Goal: Task Accomplishment & Management: Use online tool/utility

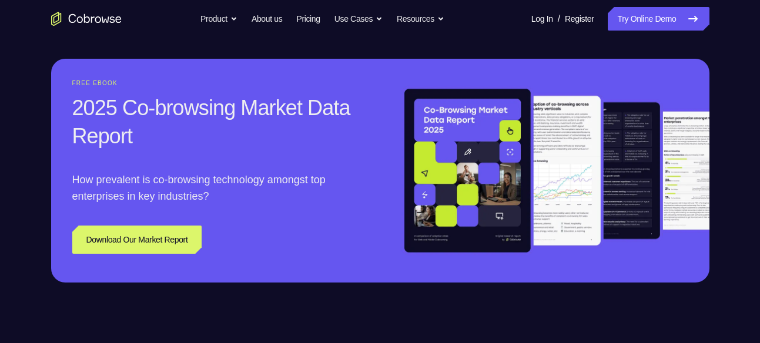
scroll to position [1118, 0]
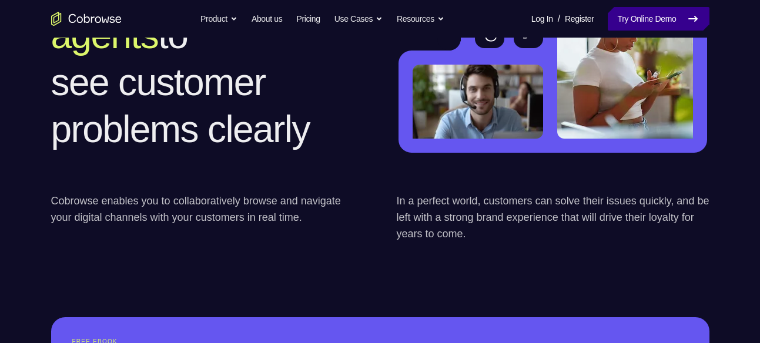
click at [643, 19] on link "Try Online Demo" at bounding box center [658, 19] width 101 height 24
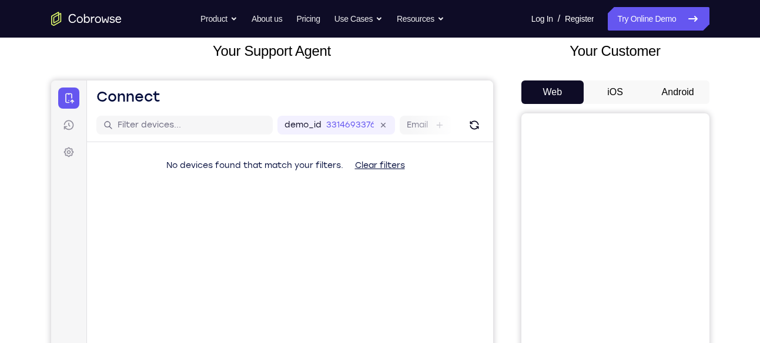
scroll to position [73, 0]
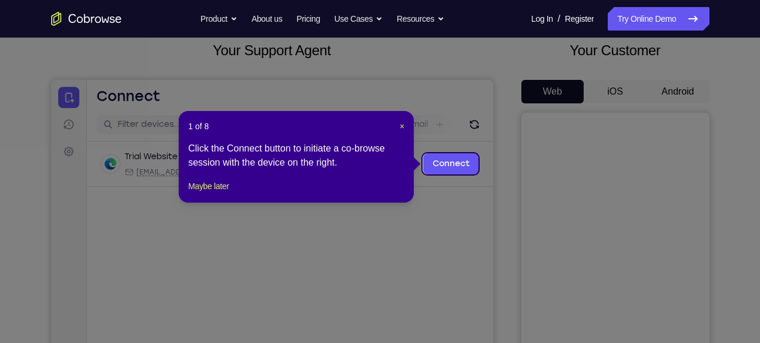
click at [678, 93] on icon at bounding box center [384, 171] width 769 height 343
click at [400, 127] on span "×" at bounding box center [402, 126] width 5 height 9
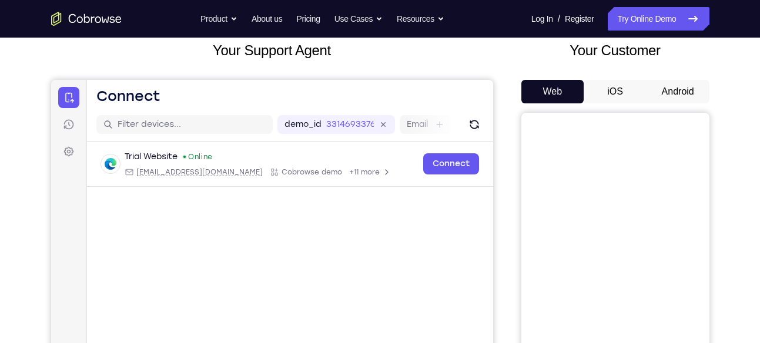
click at [657, 92] on button "Android" at bounding box center [678, 92] width 63 height 24
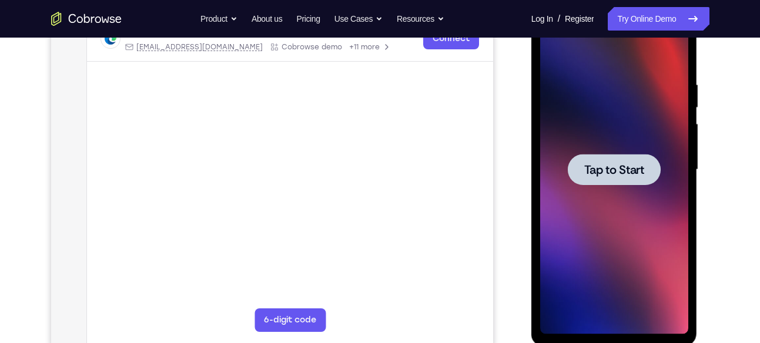
scroll to position [0, 0]
click at [611, 176] on span "Tap to Start" at bounding box center [615, 170] width 60 height 12
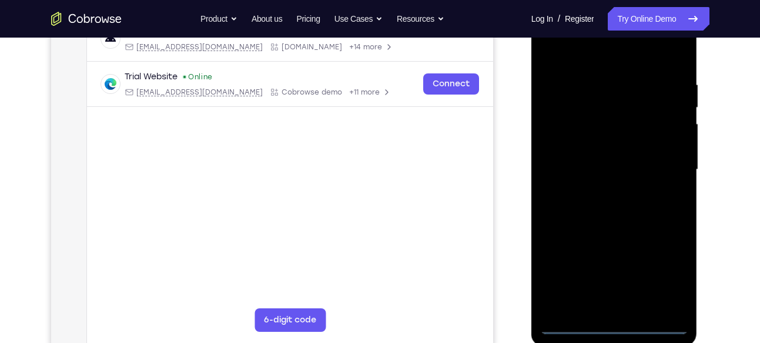
click at [604, 322] on div at bounding box center [615, 169] width 148 height 329
click at [668, 278] on div at bounding box center [615, 169] width 148 height 329
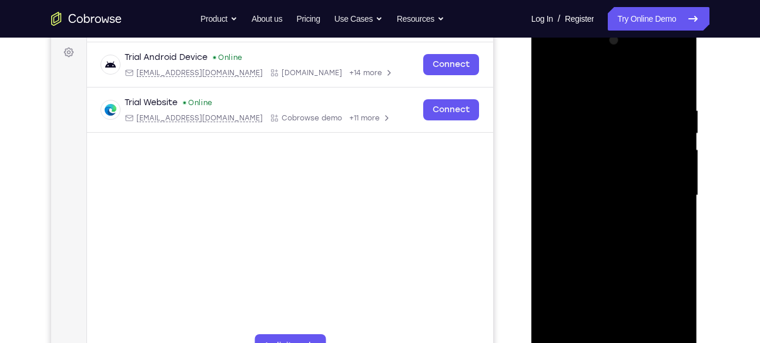
scroll to position [172, 0]
click at [575, 74] on div at bounding box center [615, 196] width 148 height 329
click at [669, 189] on div at bounding box center [615, 196] width 148 height 329
click at [596, 214] on div at bounding box center [615, 196] width 148 height 329
click at [596, 180] on div at bounding box center [615, 196] width 148 height 329
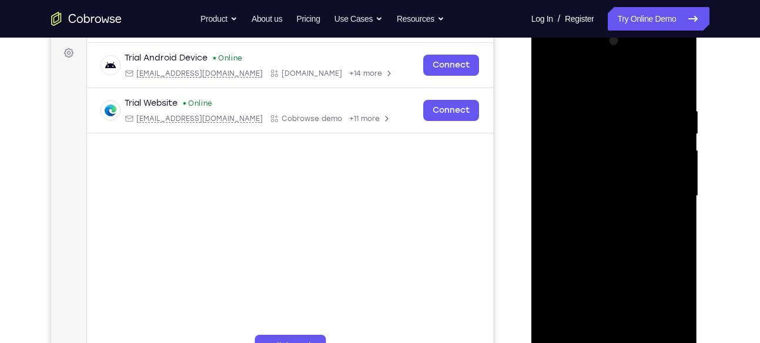
click at [596, 180] on div at bounding box center [615, 196] width 148 height 329
click at [561, 189] on div at bounding box center [615, 196] width 148 height 329
click at [572, 233] on div at bounding box center [615, 196] width 148 height 329
click at [676, 95] on div at bounding box center [615, 196] width 148 height 329
click at [598, 110] on div at bounding box center [615, 196] width 148 height 329
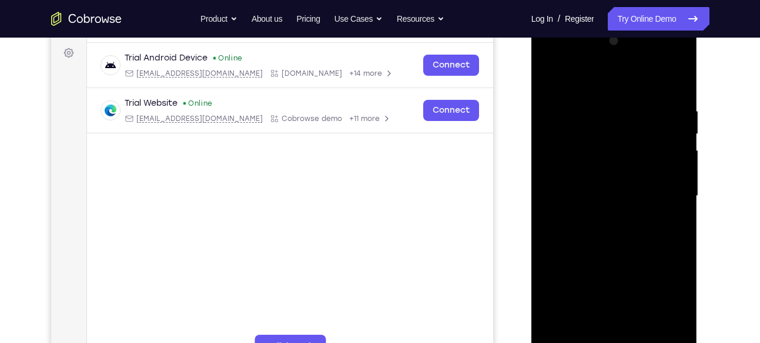
click at [672, 158] on div at bounding box center [615, 196] width 148 height 329
click at [674, 86] on div at bounding box center [615, 196] width 148 height 329
click at [629, 118] on div at bounding box center [615, 196] width 148 height 329
click at [675, 84] on div at bounding box center [615, 196] width 148 height 329
drag, startPoint x: 628, startPoint y: 182, endPoint x: 611, endPoint y: 97, distance: 86.9
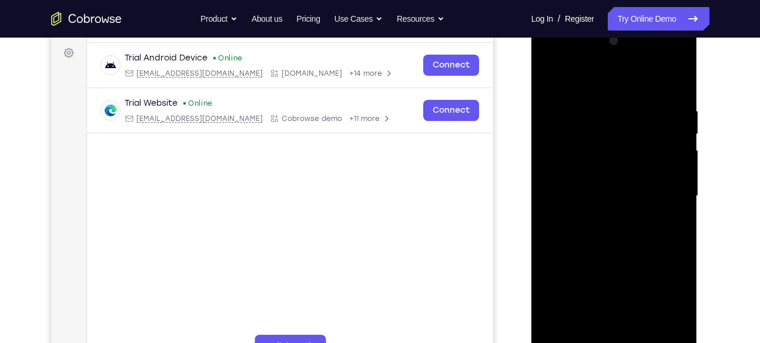
click at [611, 97] on div at bounding box center [615, 196] width 148 height 329
drag, startPoint x: 613, startPoint y: 229, endPoint x: 608, endPoint y: 141, distance: 88.3
click at [608, 141] on div at bounding box center [615, 196] width 148 height 329
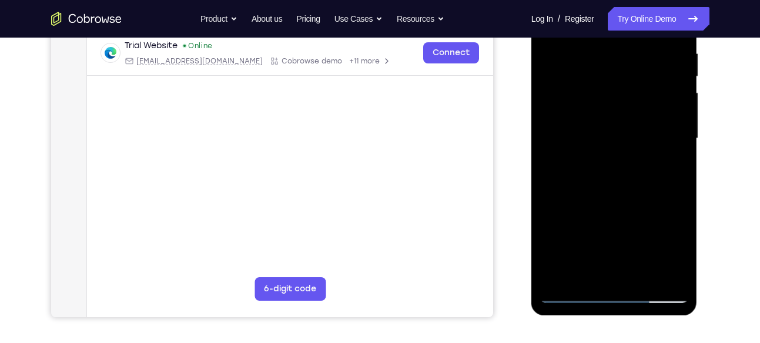
scroll to position [231, 0]
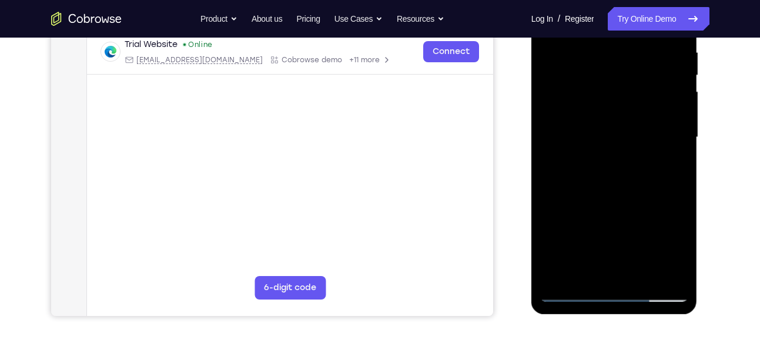
click at [643, 275] on div at bounding box center [615, 137] width 148 height 329
click at [608, 201] on div at bounding box center [615, 137] width 148 height 329
click at [626, 182] on div at bounding box center [615, 137] width 148 height 329
click at [577, 267] on div at bounding box center [615, 137] width 148 height 329
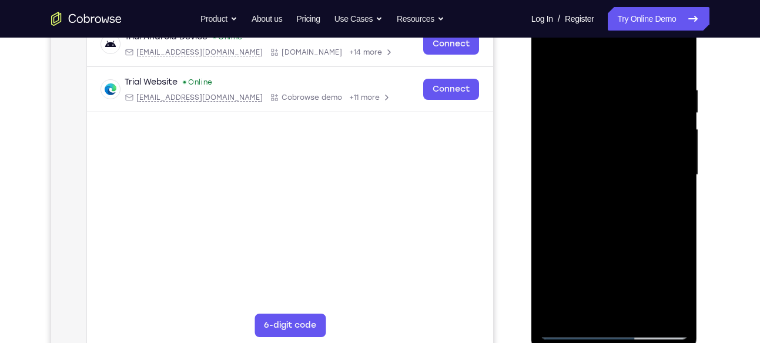
scroll to position [192, 0]
click at [546, 57] on div at bounding box center [615, 175] width 148 height 329
click at [551, 58] on div at bounding box center [615, 175] width 148 height 329
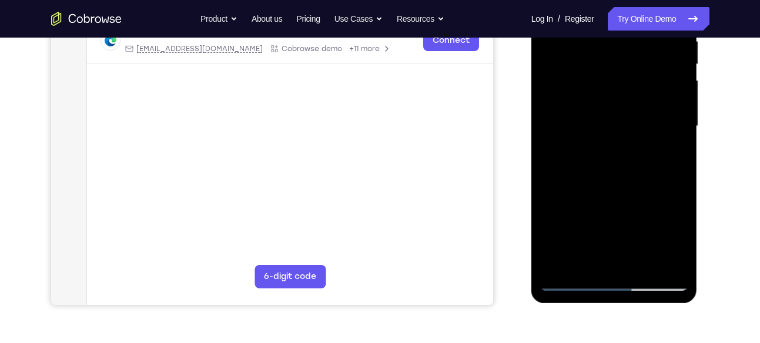
click at [556, 261] on div at bounding box center [615, 126] width 148 height 329
click at [682, 250] on div at bounding box center [615, 126] width 148 height 329
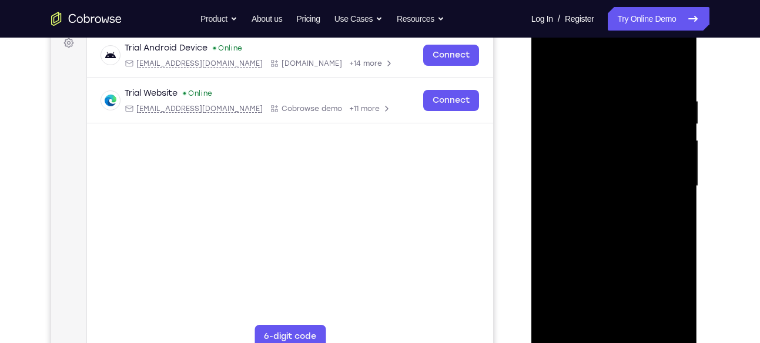
scroll to position [181, 0]
click at [563, 67] on div at bounding box center [615, 186] width 148 height 329
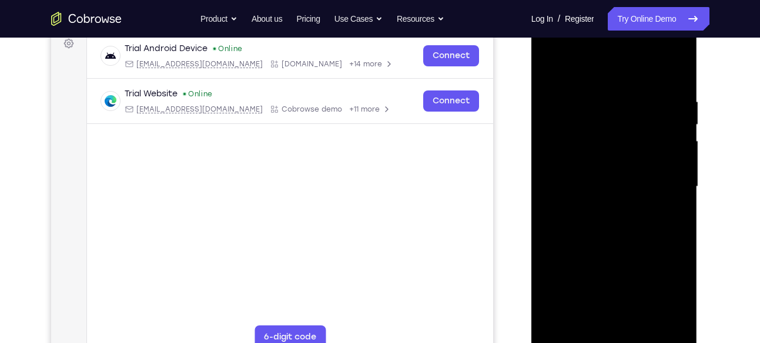
drag, startPoint x: 659, startPoint y: 92, endPoint x: 556, endPoint y: 94, distance: 102.9
click at [556, 94] on div at bounding box center [615, 186] width 148 height 329
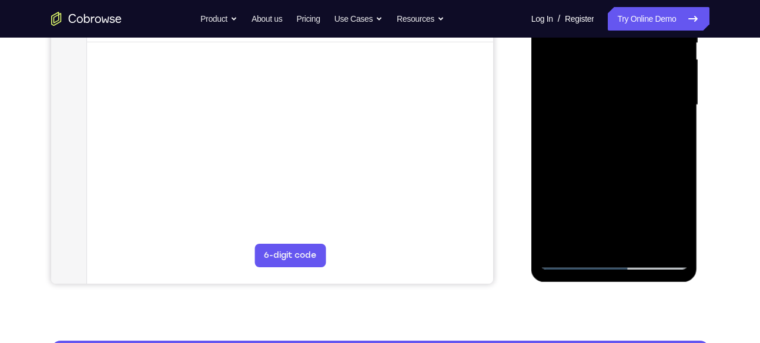
scroll to position [264, 0]
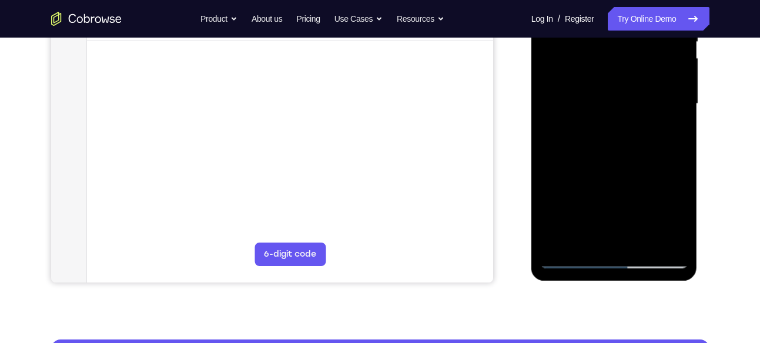
click at [638, 238] on div at bounding box center [615, 103] width 148 height 329
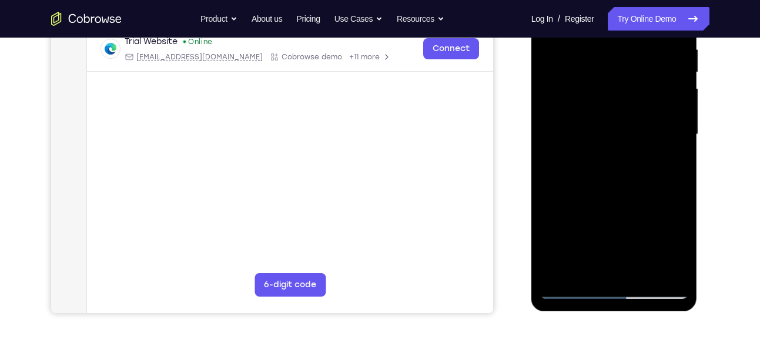
click at [646, 122] on div at bounding box center [615, 134] width 148 height 329
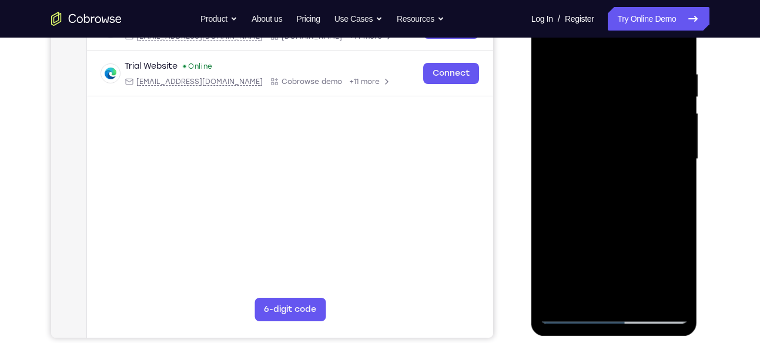
scroll to position [208, 0]
click at [551, 45] on div at bounding box center [615, 159] width 148 height 329
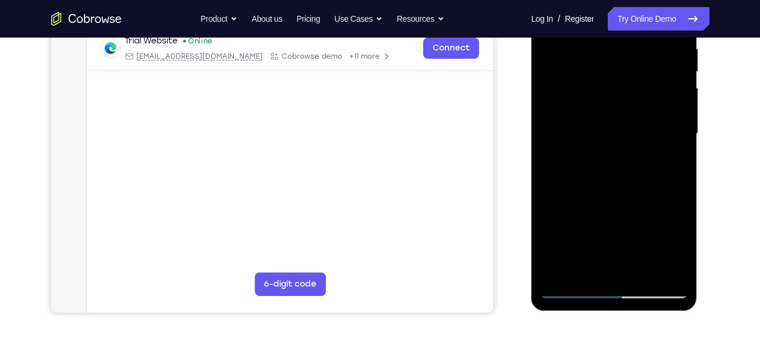
scroll to position [236, 0]
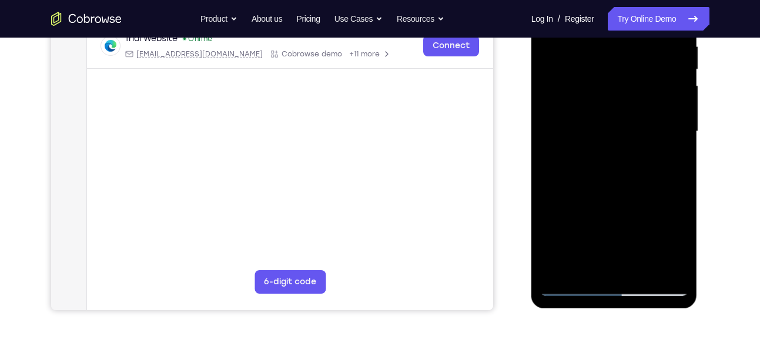
drag, startPoint x: 605, startPoint y: 215, endPoint x: 608, endPoint y: 121, distance: 94.2
click at [608, 121] on div at bounding box center [615, 131] width 148 height 329
drag, startPoint x: 578, startPoint y: 249, endPoint x: 577, endPoint y: 162, distance: 86.5
click at [577, 162] on div at bounding box center [615, 131] width 148 height 329
drag, startPoint x: 630, startPoint y: 164, endPoint x: 602, endPoint y: 302, distance: 141.1
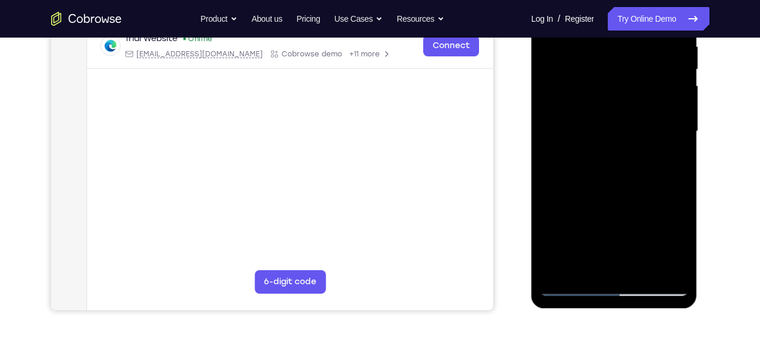
click at [602, 302] on div at bounding box center [615, 133] width 166 height 351
click at [593, 151] on div at bounding box center [615, 131] width 148 height 329
drag, startPoint x: 645, startPoint y: 139, endPoint x: 643, endPoint y: 212, distance: 72.9
click at [643, 212] on div at bounding box center [615, 131] width 148 height 329
drag, startPoint x: 636, startPoint y: 125, endPoint x: 635, endPoint y: 194, distance: 68.8
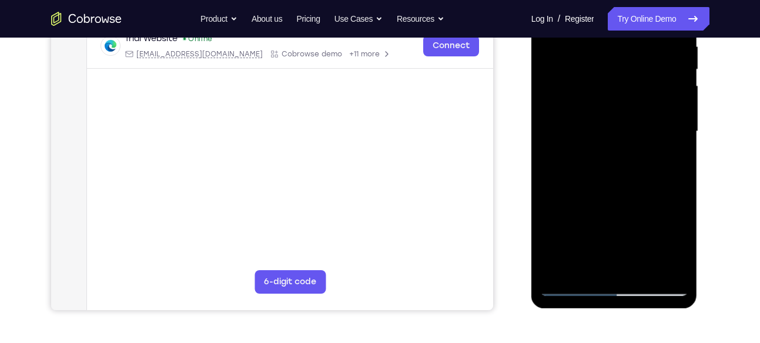
click at [635, 194] on div at bounding box center [615, 131] width 148 height 329
drag, startPoint x: 644, startPoint y: 124, endPoint x: 641, endPoint y: 179, distance: 55.4
click at [641, 179] on div at bounding box center [615, 131] width 148 height 329
drag, startPoint x: 641, startPoint y: 179, endPoint x: 639, endPoint y: 255, distance: 75.9
click at [639, 255] on div at bounding box center [615, 131] width 148 height 329
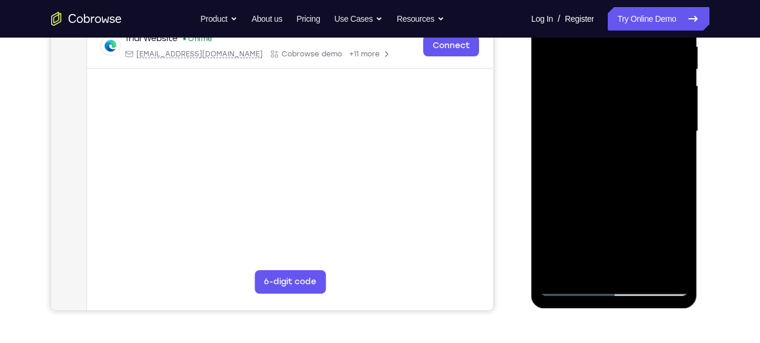
drag, startPoint x: 632, startPoint y: 135, endPoint x: 629, endPoint y: 195, distance: 60.1
click at [629, 195] on div at bounding box center [615, 131] width 148 height 329
drag, startPoint x: 635, startPoint y: 106, endPoint x: 635, endPoint y: 178, distance: 71.8
click at [635, 178] on div at bounding box center [615, 131] width 148 height 329
drag, startPoint x: 633, startPoint y: 85, endPoint x: 623, endPoint y: 159, distance: 74.8
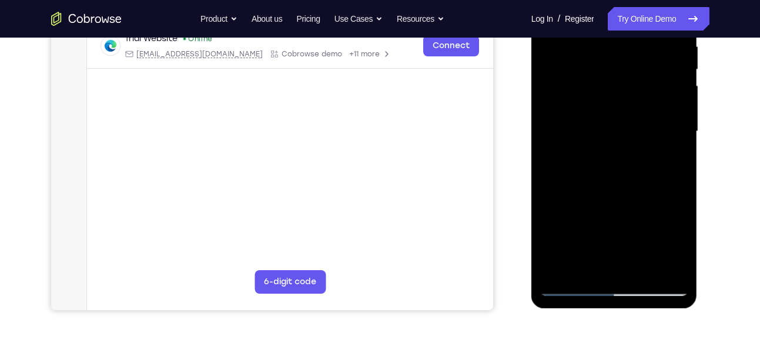
click at [623, 159] on div at bounding box center [615, 131] width 148 height 329
drag, startPoint x: 673, startPoint y: 164, endPoint x: 662, endPoint y: 76, distance: 88.3
click at [662, 76] on div at bounding box center [615, 131] width 148 height 329
drag, startPoint x: 635, startPoint y: 199, endPoint x: 639, endPoint y: 126, distance: 73.0
click at [639, 126] on div at bounding box center [615, 131] width 148 height 329
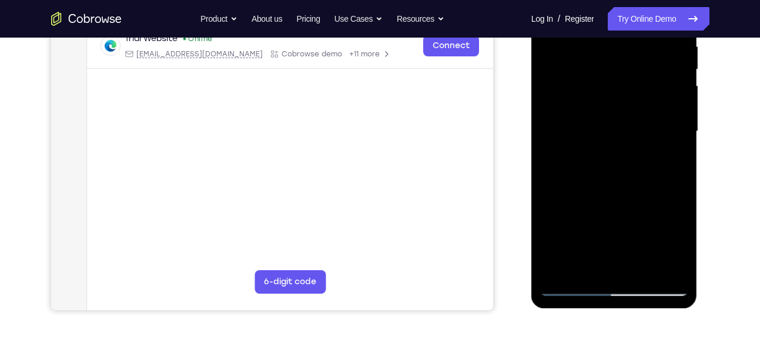
drag, startPoint x: 623, startPoint y: 199, endPoint x: 612, endPoint y: 262, distance: 64.5
click at [612, 262] on div at bounding box center [615, 131] width 148 height 329
drag, startPoint x: 635, startPoint y: 136, endPoint x: 628, endPoint y: 233, distance: 97.3
click at [628, 233] on div at bounding box center [615, 131] width 148 height 329
drag, startPoint x: 636, startPoint y: 101, endPoint x: 625, endPoint y: 181, distance: 80.8
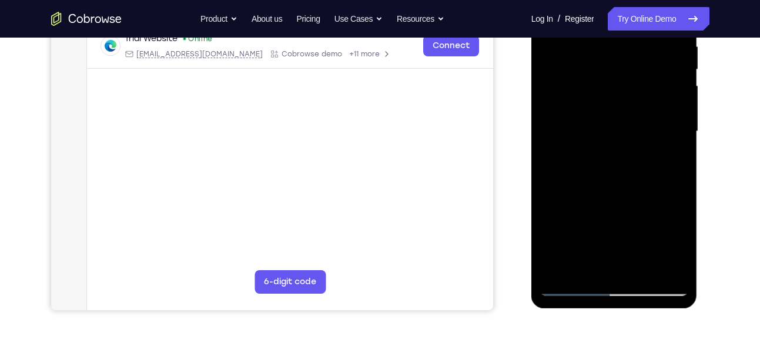
click at [625, 181] on div at bounding box center [615, 131] width 148 height 329
drag, startPoint x: 629, startPoint y: 101, endPoint x: 628, endPoint y: 188, distance: 87.1
click at [628, 188] on div at bounding box center [615, 131] width 148 height 329
drag, startPoint x: 628, startPoint y: 188, endPoint x: 631, endPoint y: 258, distance: 70.1
click at [631, 258] on div at bounding box center [615, 131] width 148 height 329
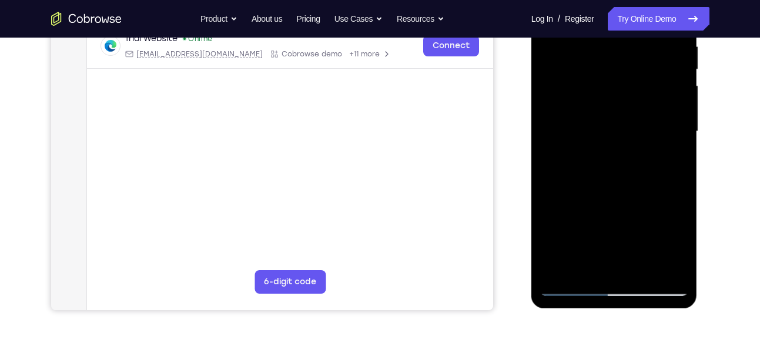
drag, startPoint x: 638, startPoint y: 118, endPoint x: 645, endPoint y: 199, distance: 81.4
click at [645, 199] on div at bounding box center [615, 131] width 148 height 329
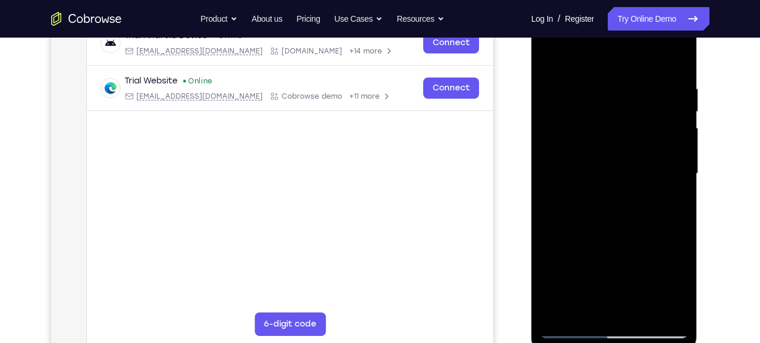
scroll to position [192, 0]
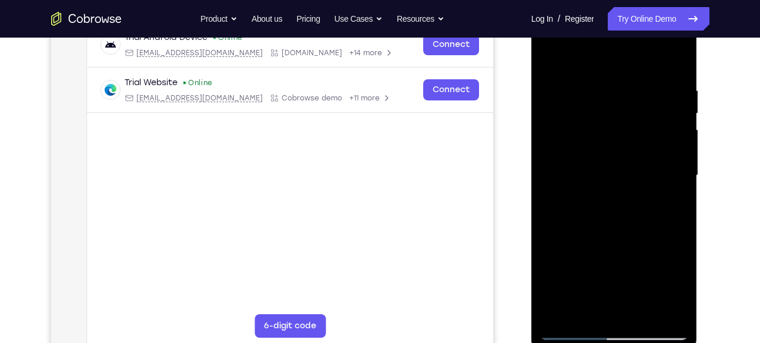
click at [547, 54] on div at bounding box center [615, 175] width 148 height 329
click at [604, 163] on div at bounding box center [615, 175] width 148 height 329
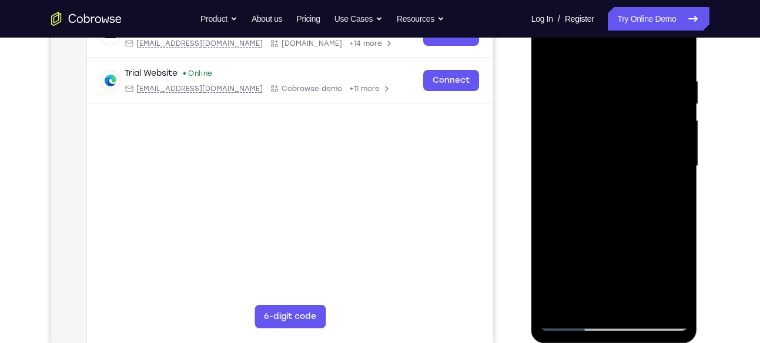
scroll to position [201, 0]
click at [551, 51] on div at bounding box center [615, 166] width 148 height 329
click at [566, 153] on div at bounding box center [615, 166] width 148 height 329
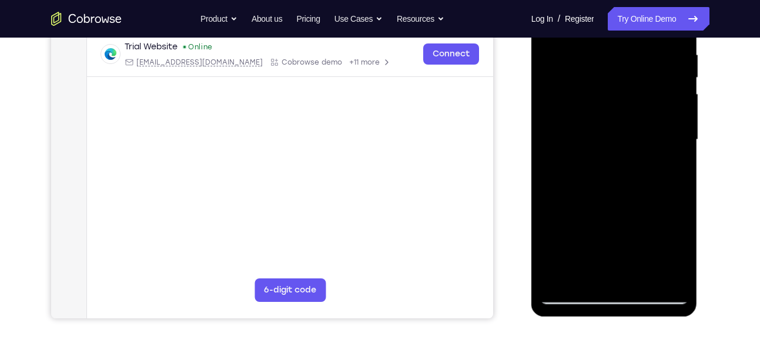
scroll to position [219, 0]
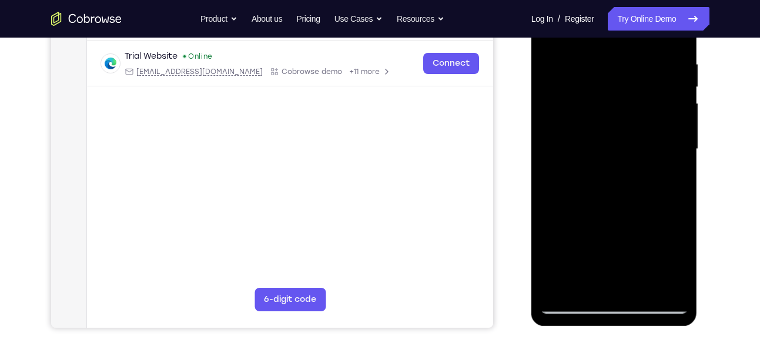
drag, startPoint x: 592, startPoint y: 142, endPoint x: 535, endPoint y: 122, distance: 61.2
click at [535, 122] on div at bounding box center [615, 151] width 166 height 351
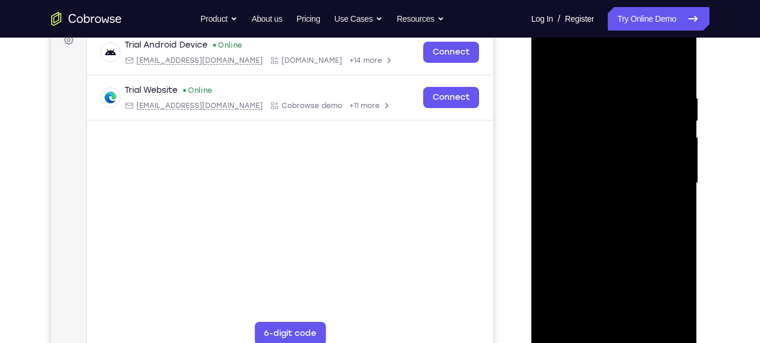
scroll to position [181, 0]
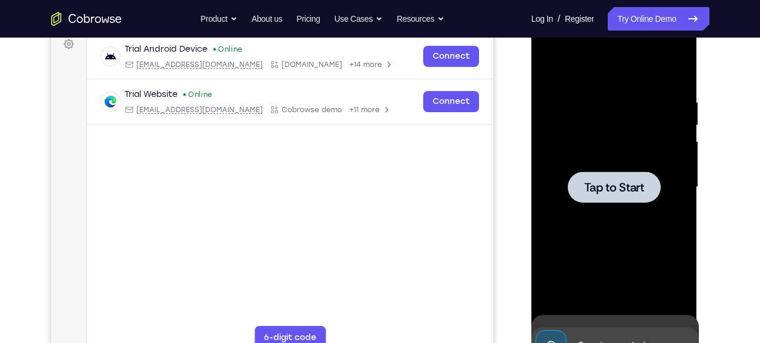
click at [553, 76] on div at bounding box center [615, 187] width 148 height 329
